Goal: Task Accomplishment & Management: Manage account settings

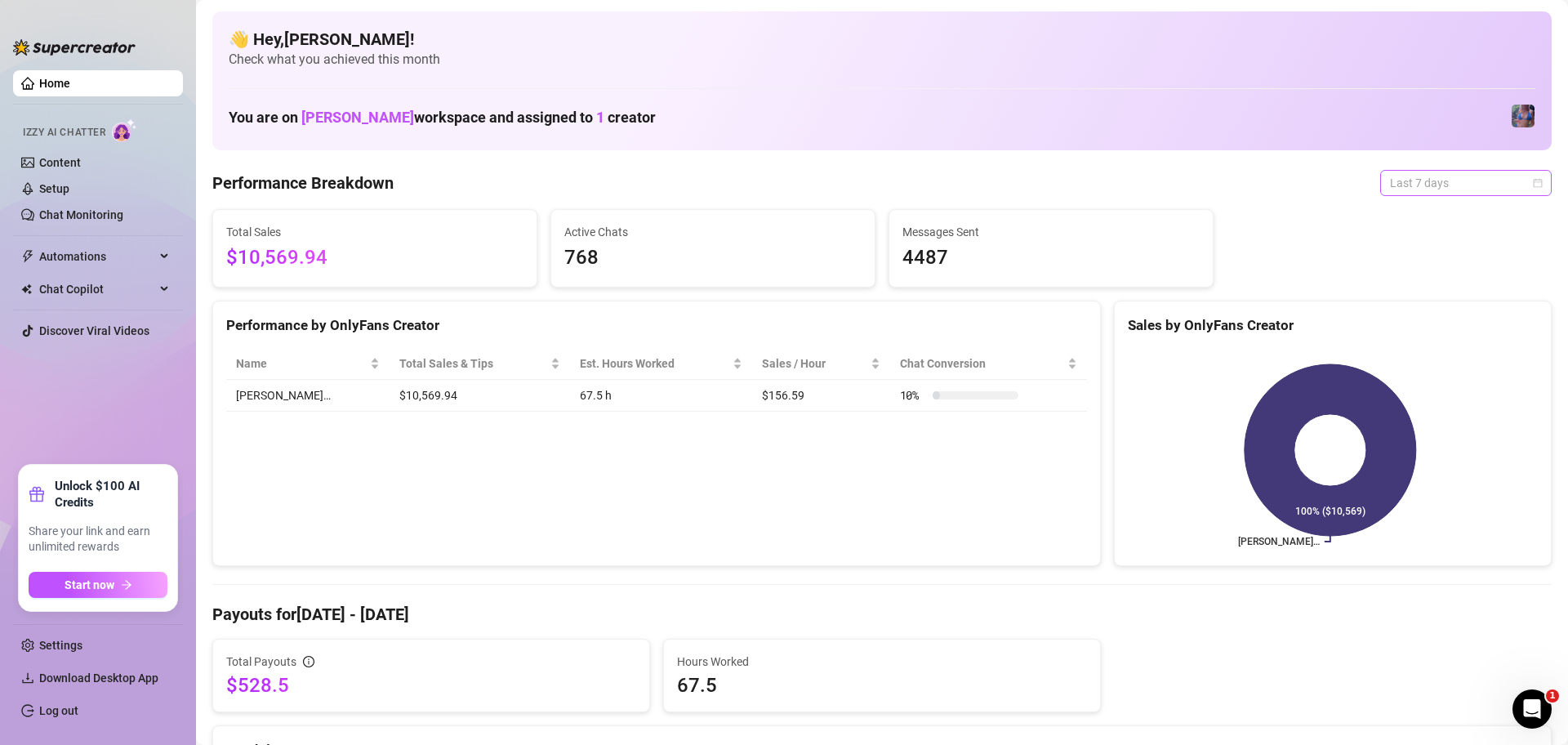
click at [1423, 191] on span "Last 7 days" at bounding box center [1466, 182] width 152 height 24
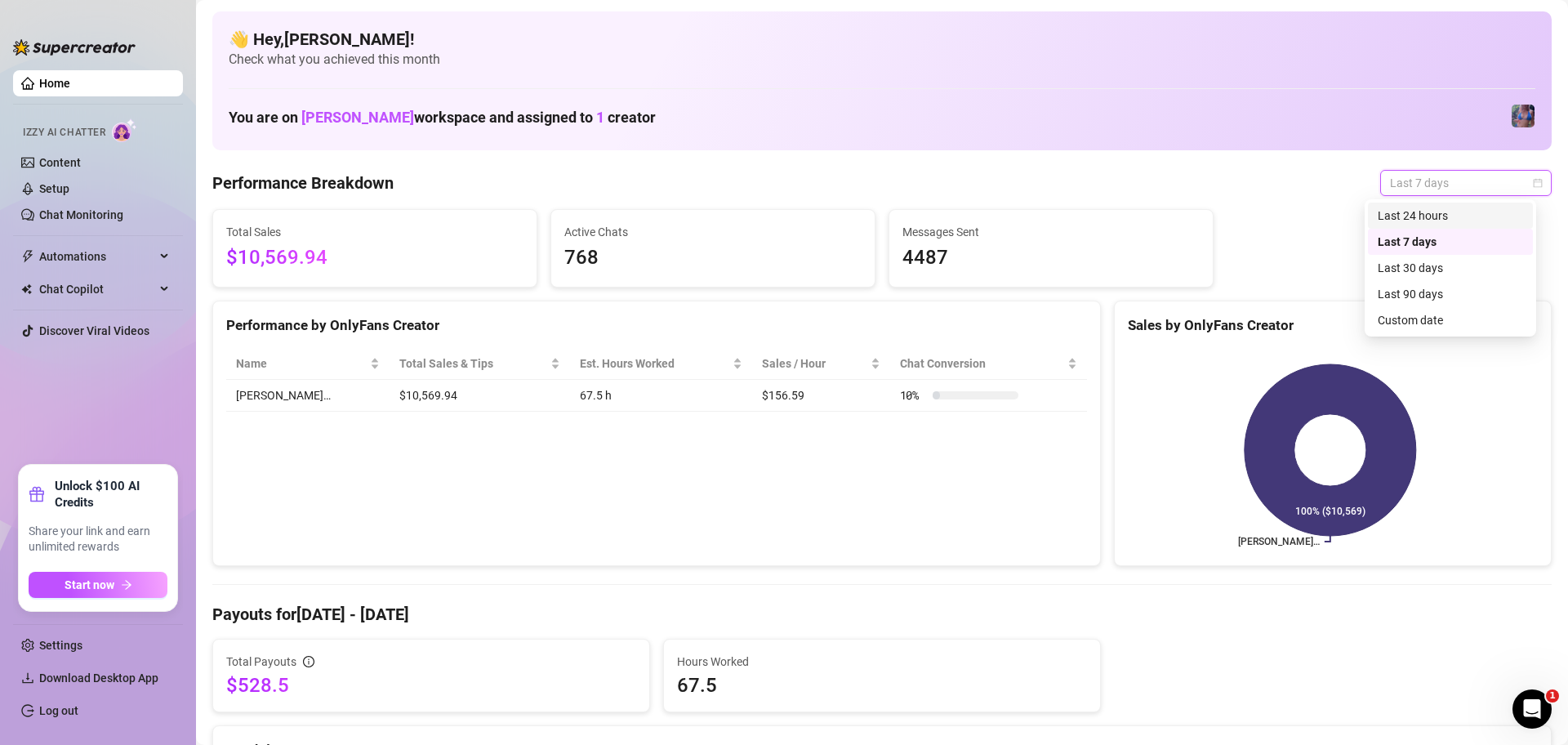
click at [1432, 223] on div "Last 24 hours" at bounding box center [1450, 216] width 146 height 18
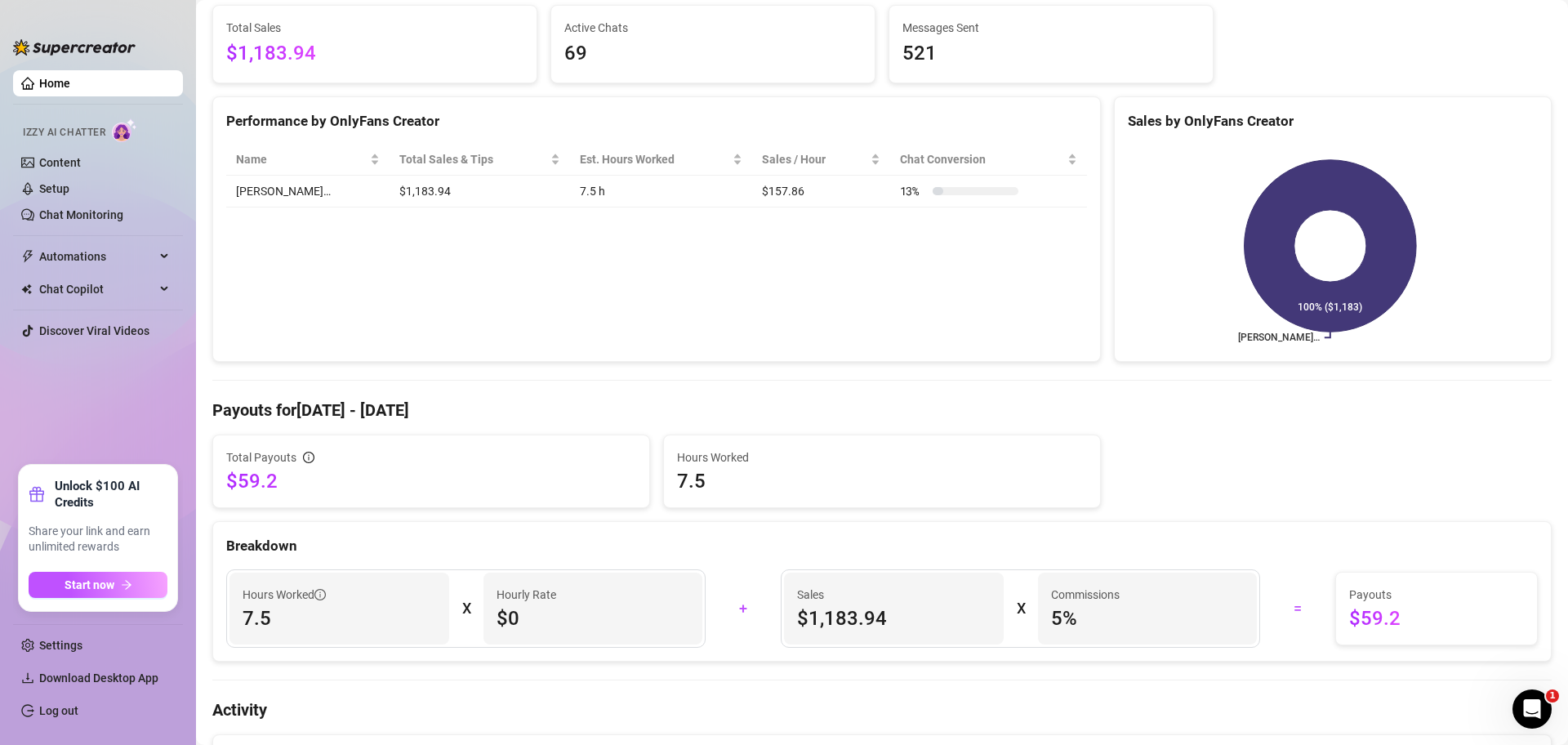
scroll to position [409, 0]
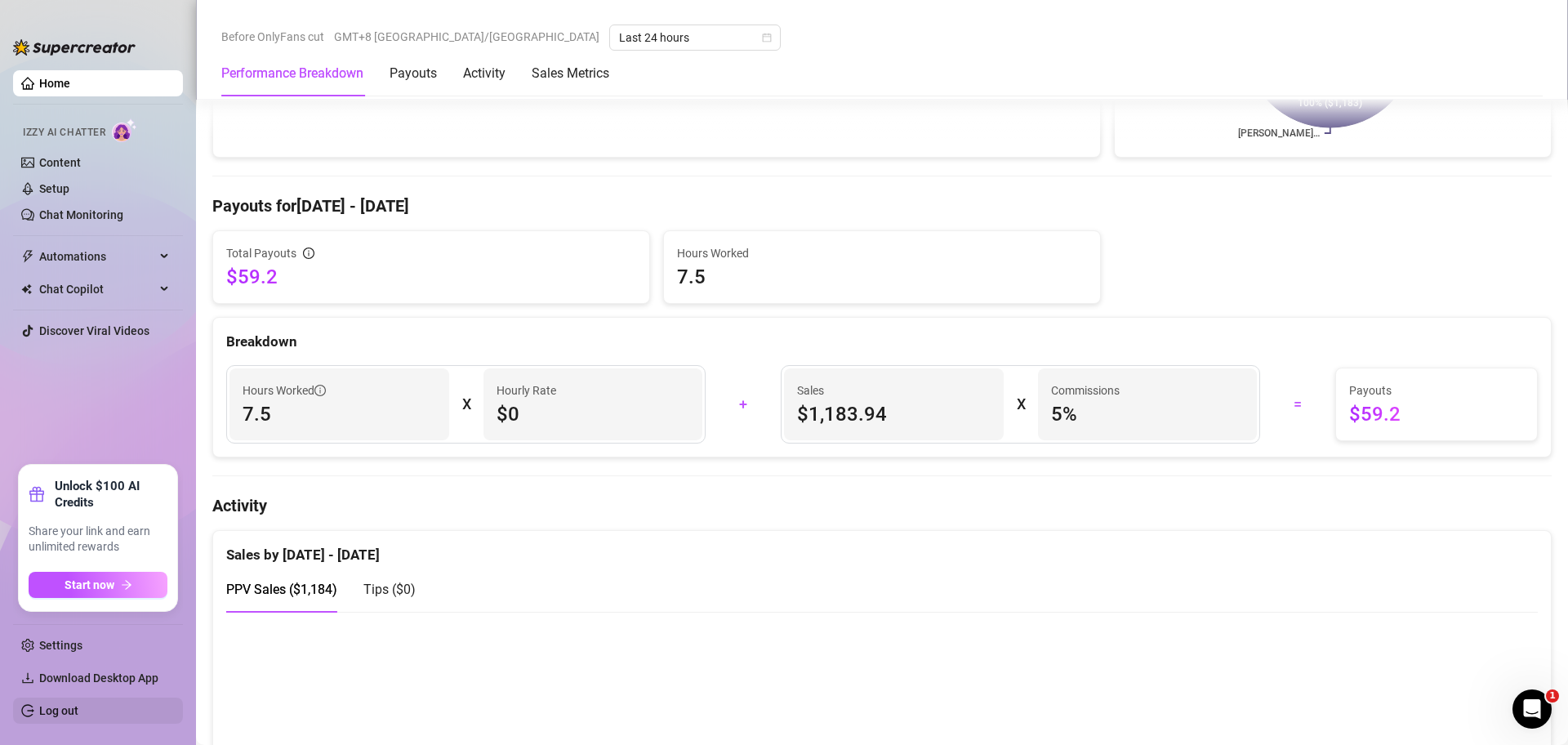
click at [47, 714] on link "Log out" at bounding box center [59, 711] width 39 height 13
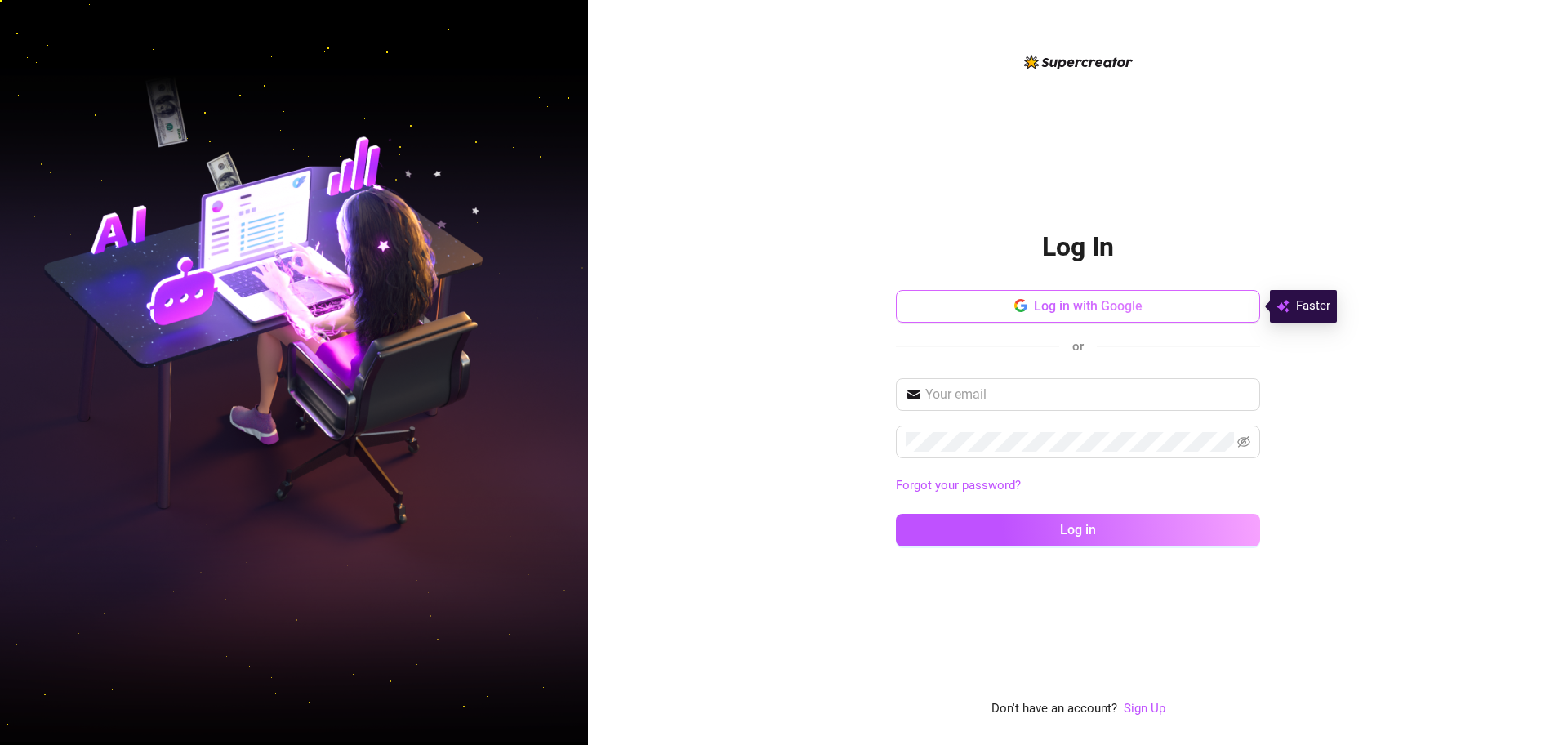
click at [1059, 313] on span "Log in with Google" at bounding box center [1089, 305] width 109 height 15
